Goal: Navigation & Orientation: Find specific page/section

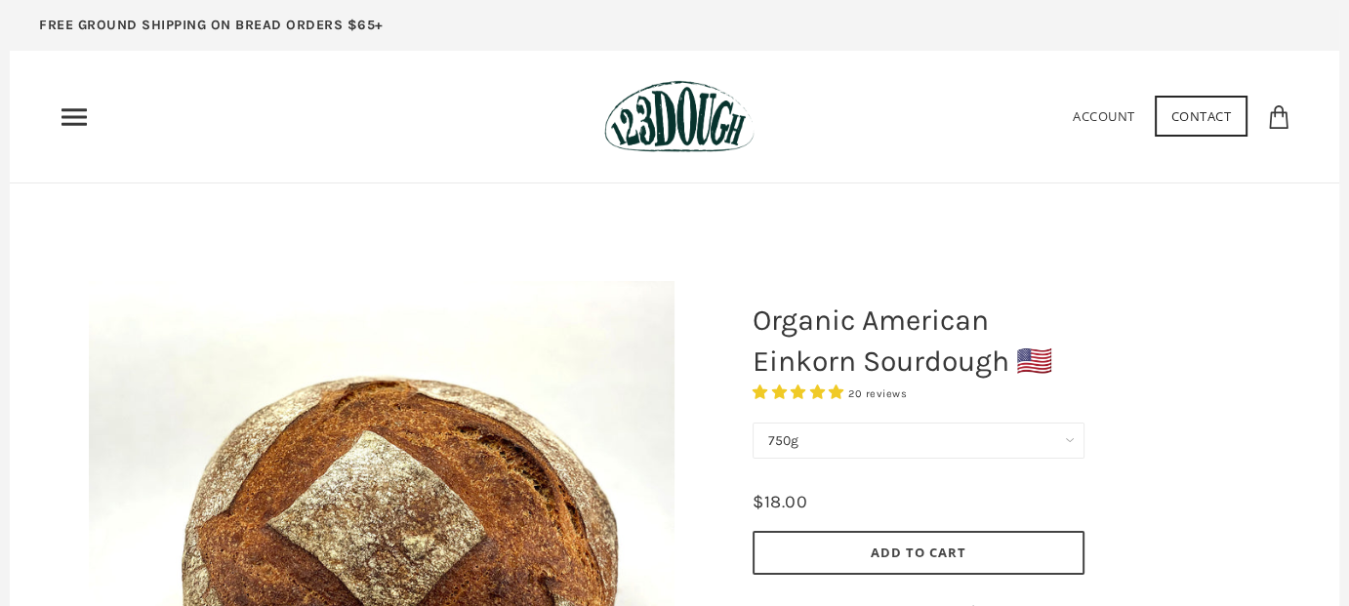
click at [64, 110] on icon "Primary" at bounding box center [74, 117] width 31 height 31
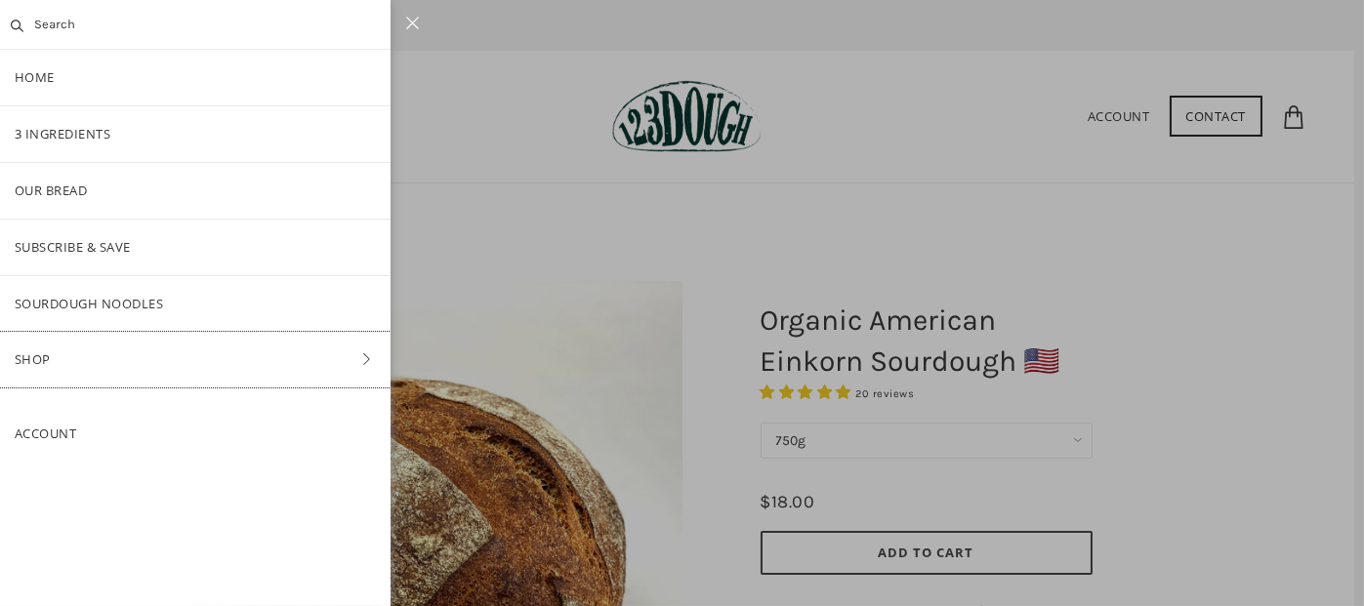
click at [355, 360] on icon at bounding box center [366, 359] width 28 height 14
click at [69, 241] on link "Bread" at bounding box center [195, 248] width 390 height 56
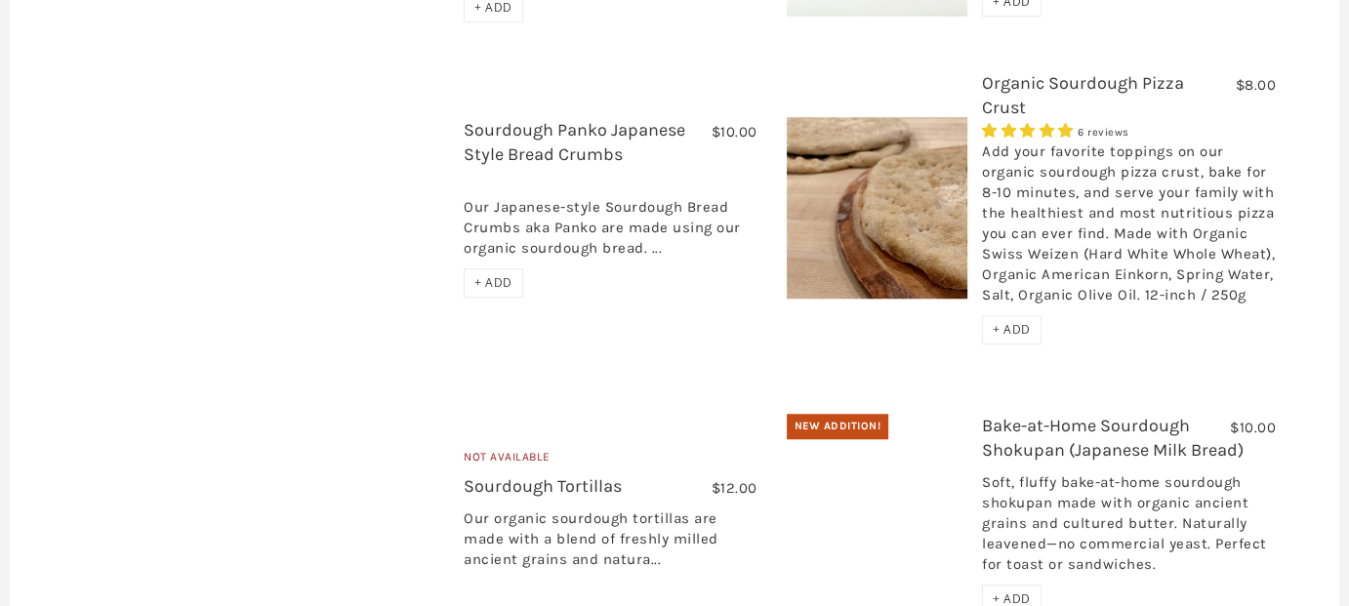
scroll to position [1878, 0]
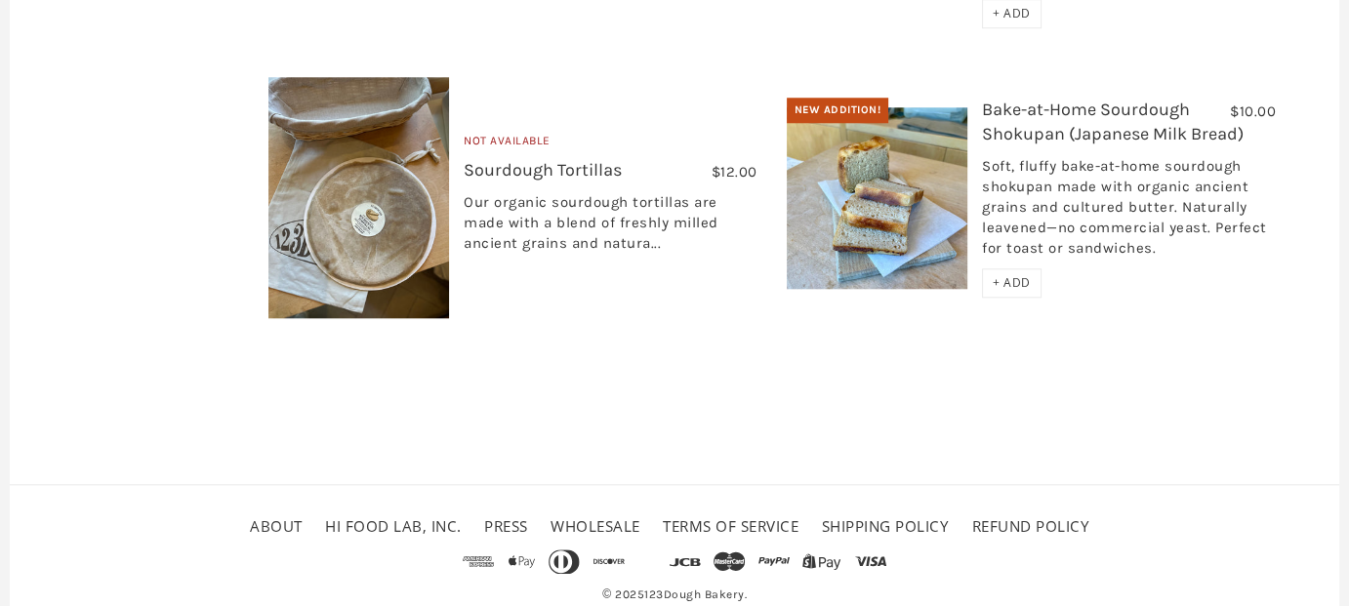
click at [260, 516] on link "About" at bounding box center [276, 526] width 53 height 20
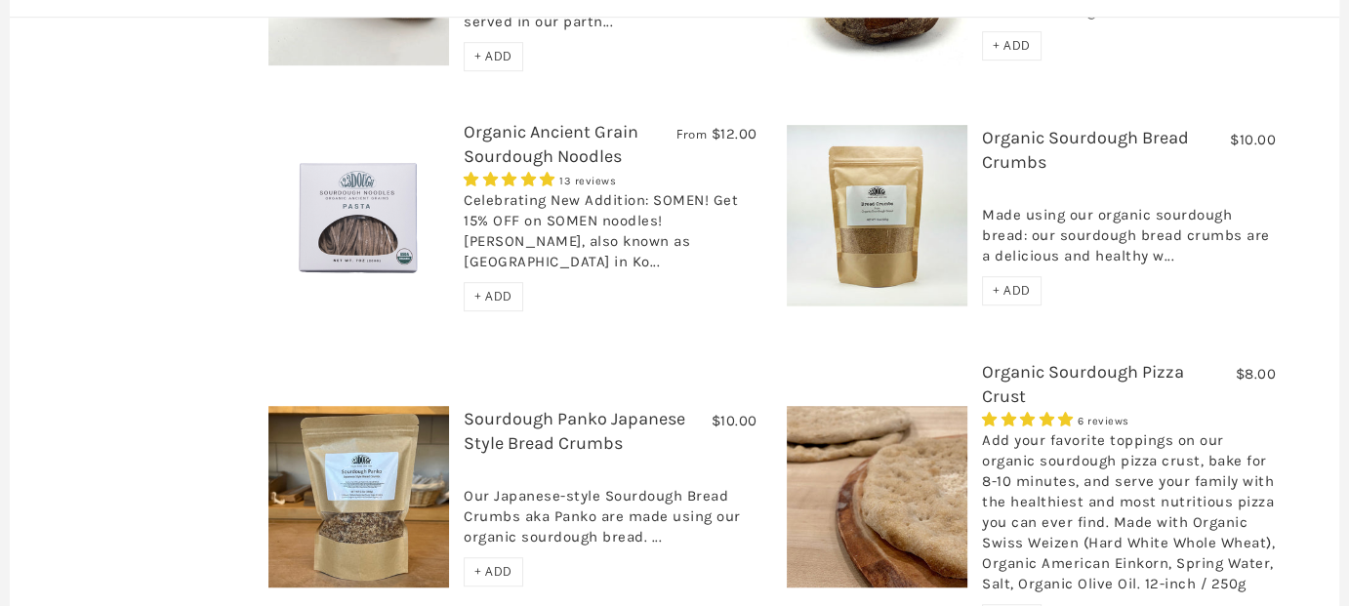
scroll to position [1195, 0]
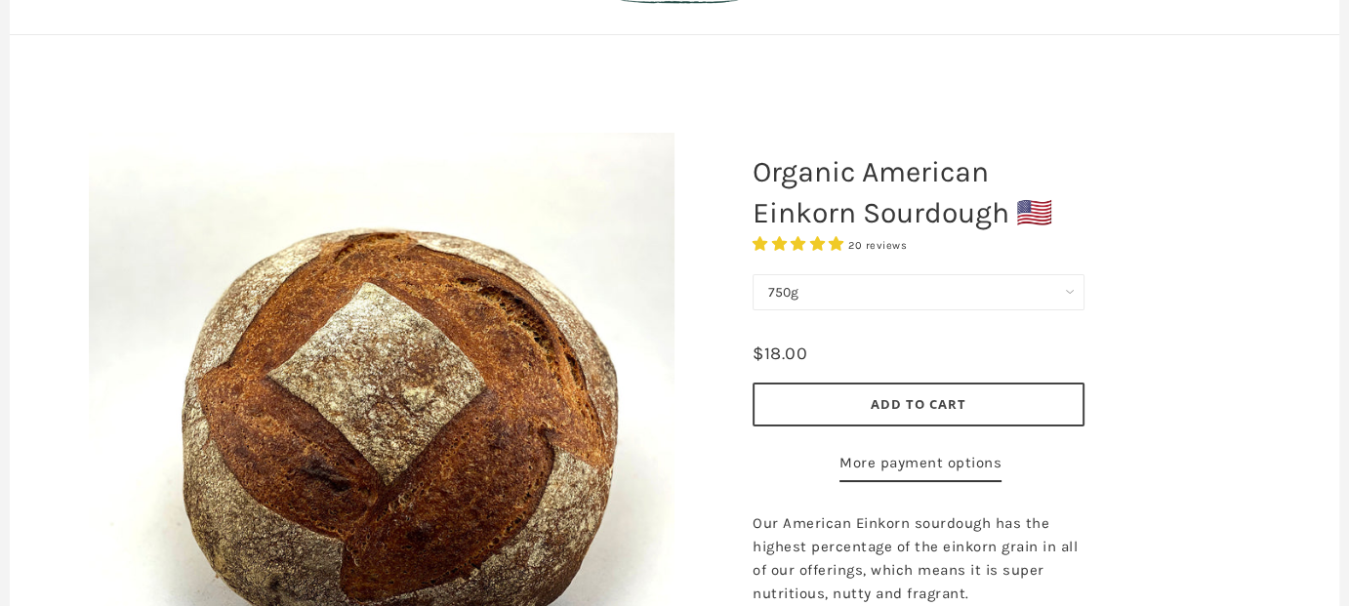
scroll to position [98, 0]
